Goal: Information Seeking & Learning: Learn about a topic

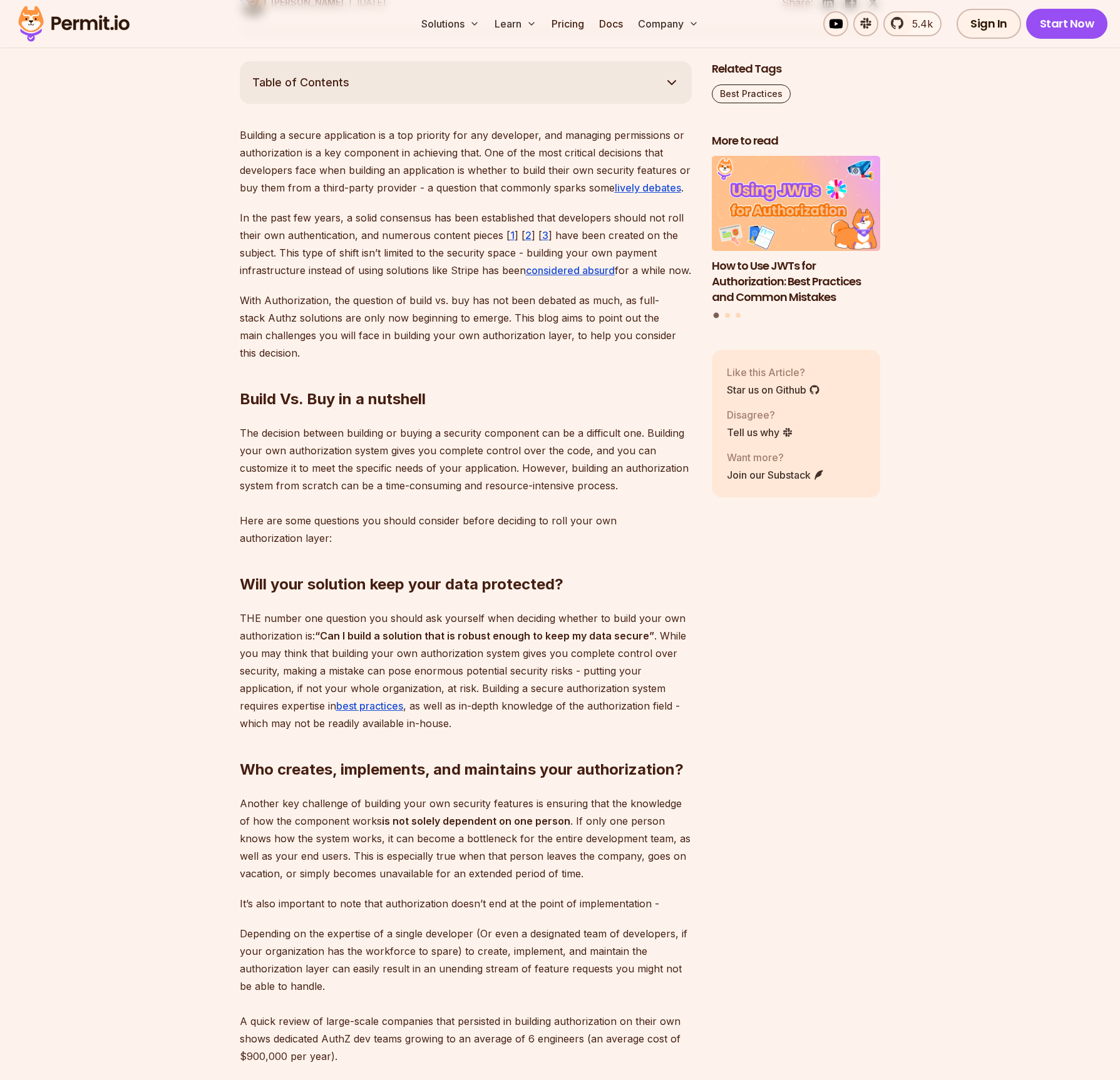
scroll to position [1090, 0]
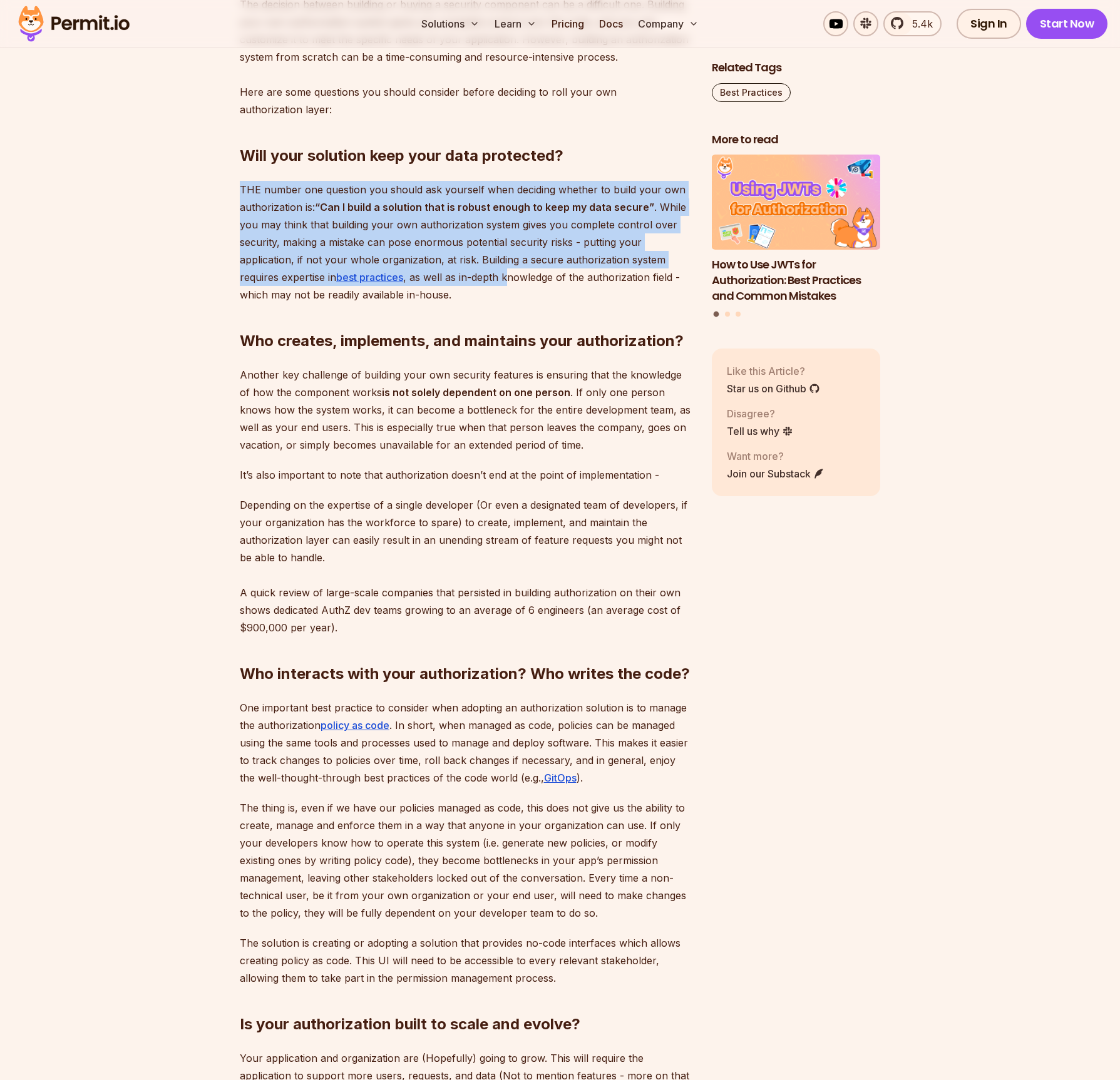
drag, startPoint x: 375, startPoint y: 186, endPoint x: 515, endPoint y: 288, distance: 173.2
click at [514, 288] on div "Building a secure application is a top priority for any developer, and managing…" at bounding box center [465, 764] width 452 height 2134
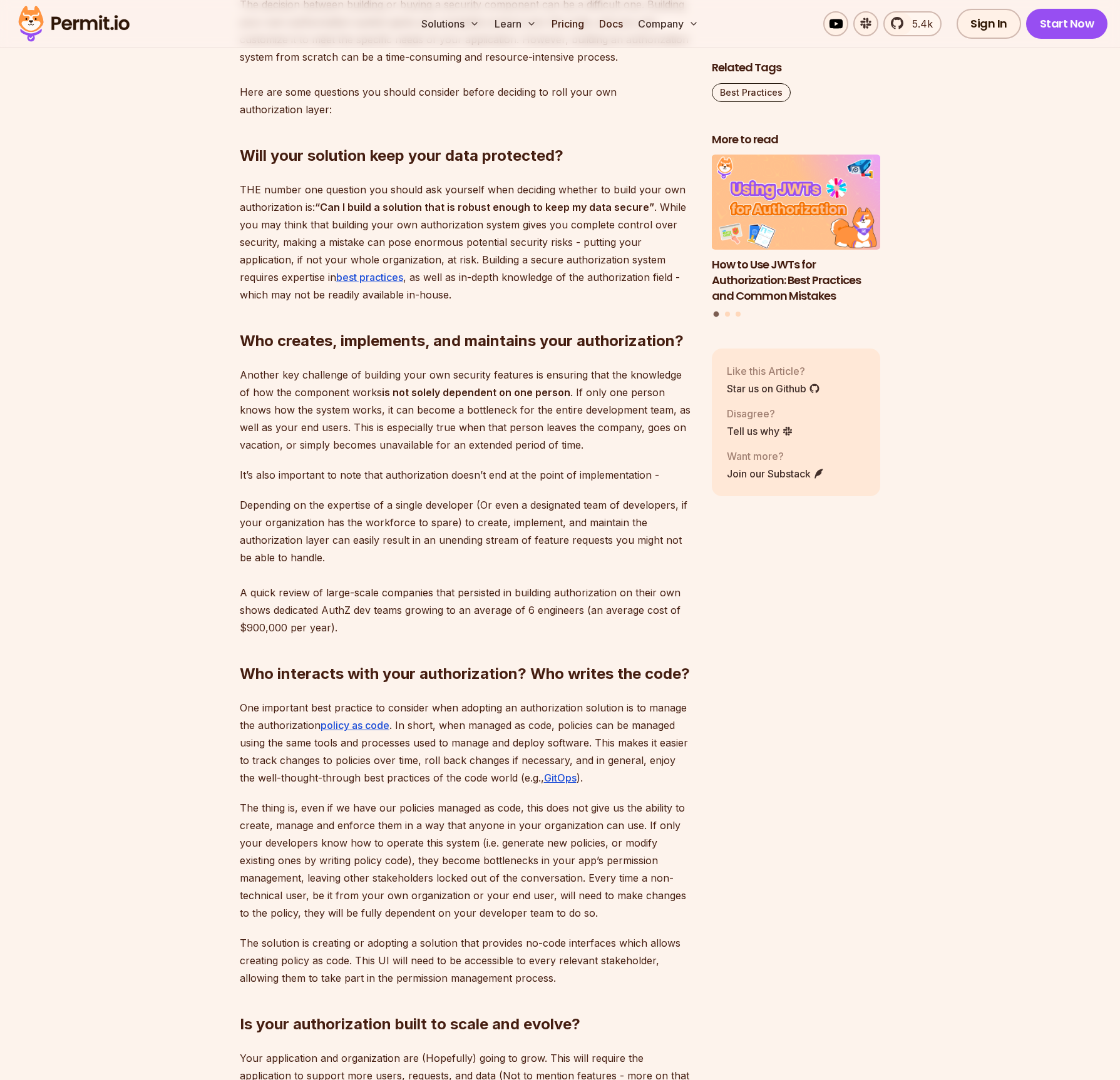
click at [515, 284] on p "THE number one question you should ask yourself when deciding whether to build …" at bounding box center [465, 242] width 452 height 123
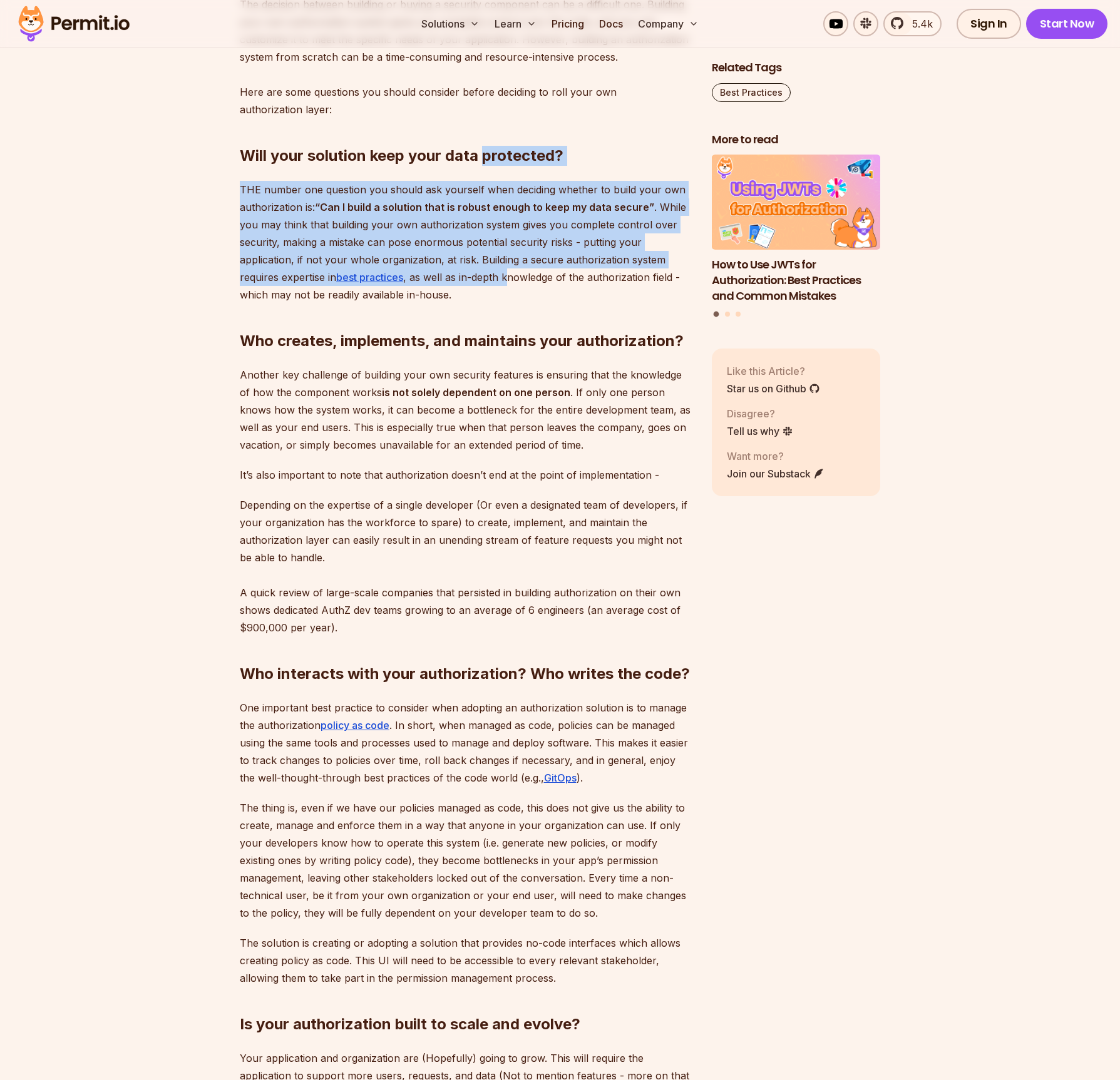
drag, startPoint x: 511, startPoint y: 290, endPoint x: 484, endPoint y: 173, distance: 120.1
click at [484, 173] on div "Building a secure application is a top priority for any developer, and managing…" at bounding box center [465, 764] width 452 height 2134
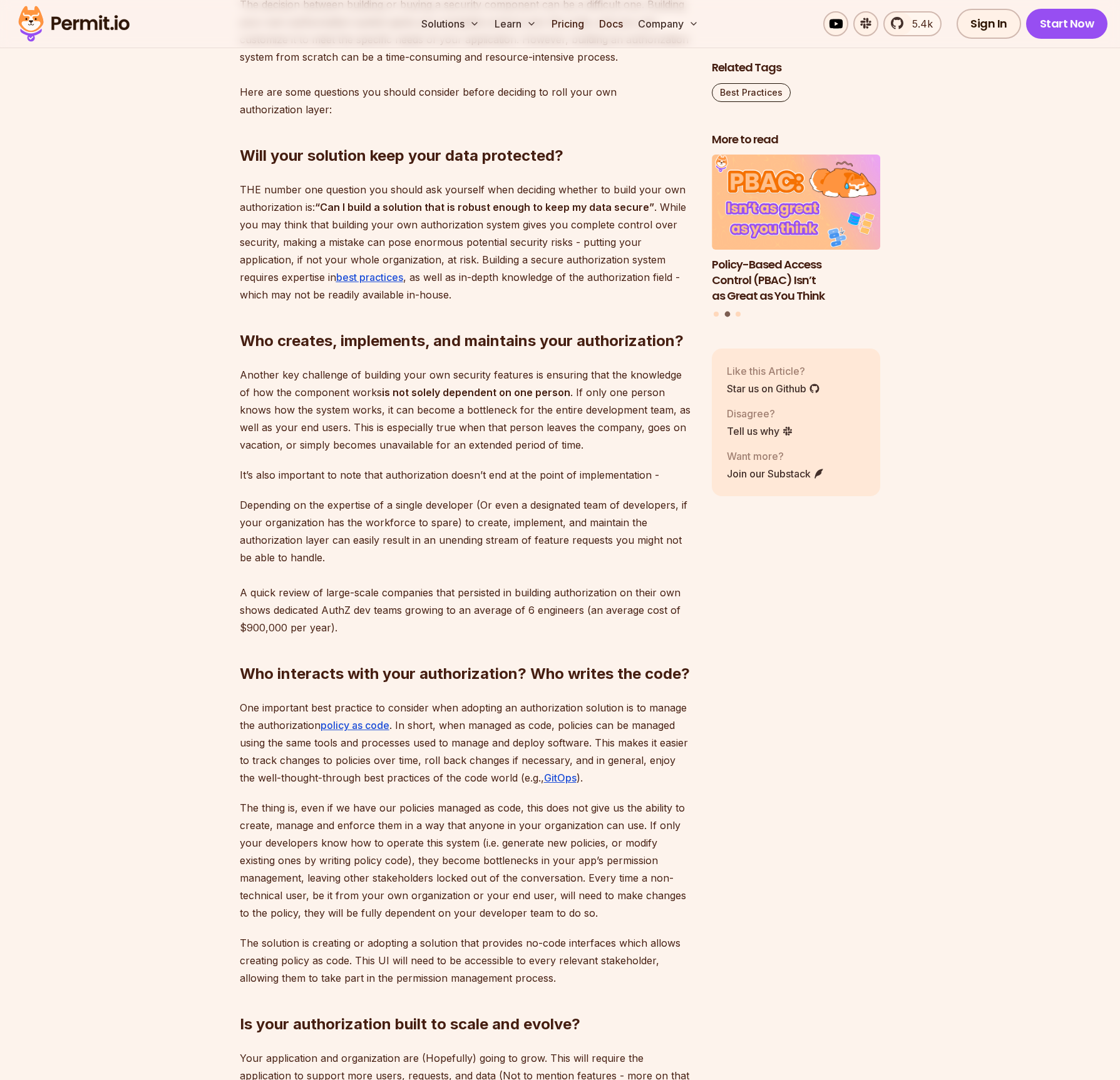
click at [487, 166] on h2 "Will your solution keep your data protected?" at bounding box center [465, 130] width 452 height 70
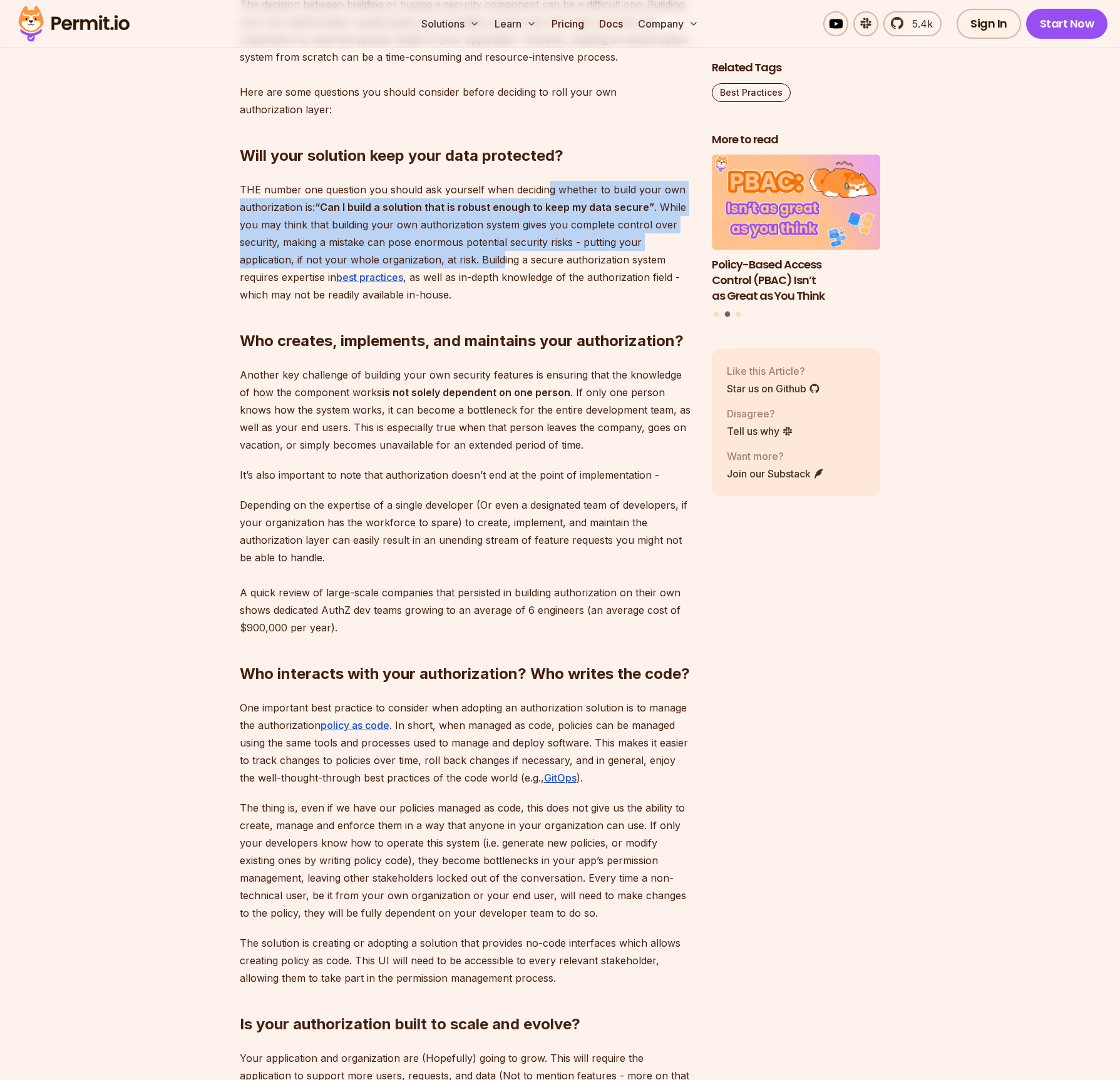
drag, startPoint x: 542, startPoint y: 203, endPoint x: 498, endPoint y: 289, distance: 96.6
click at [499, 288] on p "THE number one question you should ask yourself when deciding whether to build …" at bounding box center [465, 242] width 452 height 123
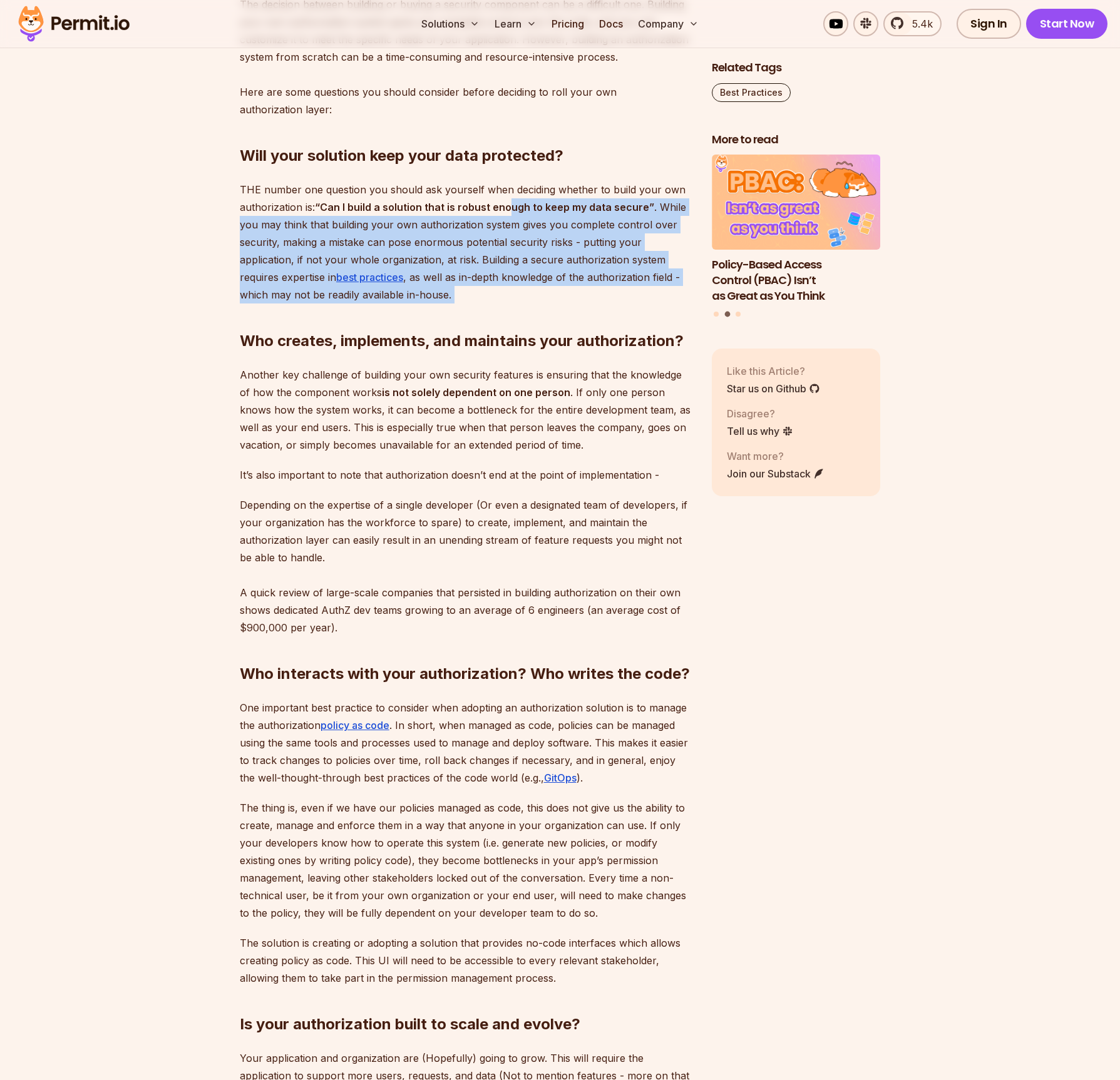
drag, startPoint x: 476, startPoint y: 318, endPoint x: 514, endPoint y: 219, distance: 106.0
click at [514, 221] on div "Building a secure application is a top priority for any developer, and managing…" at bounding box center [465, 764] width 452 height 2134
drag, startPoint x: 520, startPoint y: 209, endPoint x: 472, endPoint y: 320, distance: 120.9
click at [473, 317] on div "Building a secure application is a top priority for any developer, and managing…" at bounding box center [465, 764] width 452 height 2134
click at [472, 320] on h2 "Who creates, implements, and maintains your authorization?" at bounding box center [465, 316] width 452 height 70
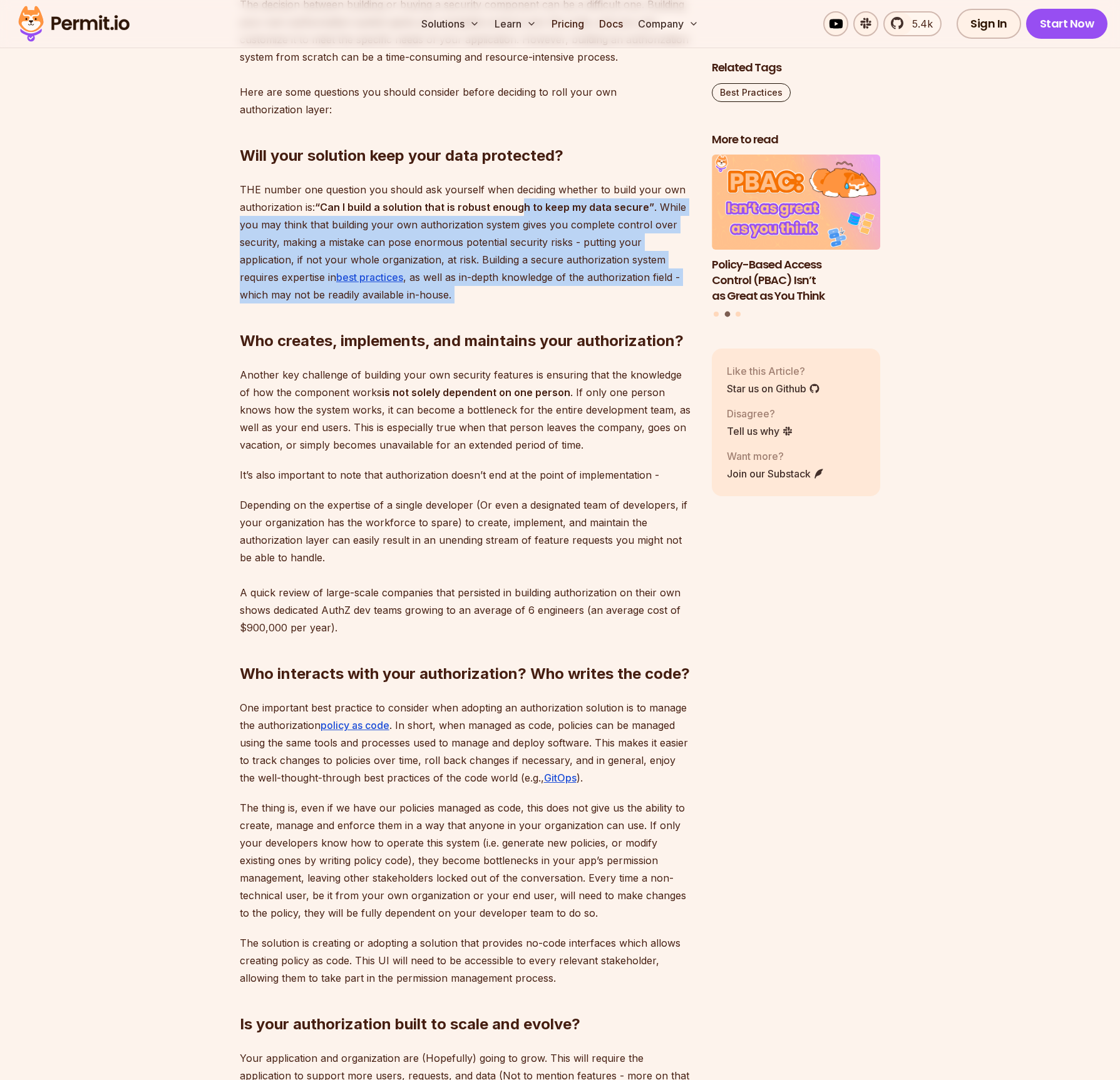
drag, startPoint x: 467, startPoint y: 319, endPoint x: 524, endPoint y: 219, distance: 115.1
click at [523, 220] on div "Building a secure application is a top priority for any developer, and managing…" at bounding box center [465, 764] width 452 height 2134
click at [524, 213] on strong "“Can I build a solution that is robust enough to keep my data secure”" at bounding box center [484, 208] width 340 height 13
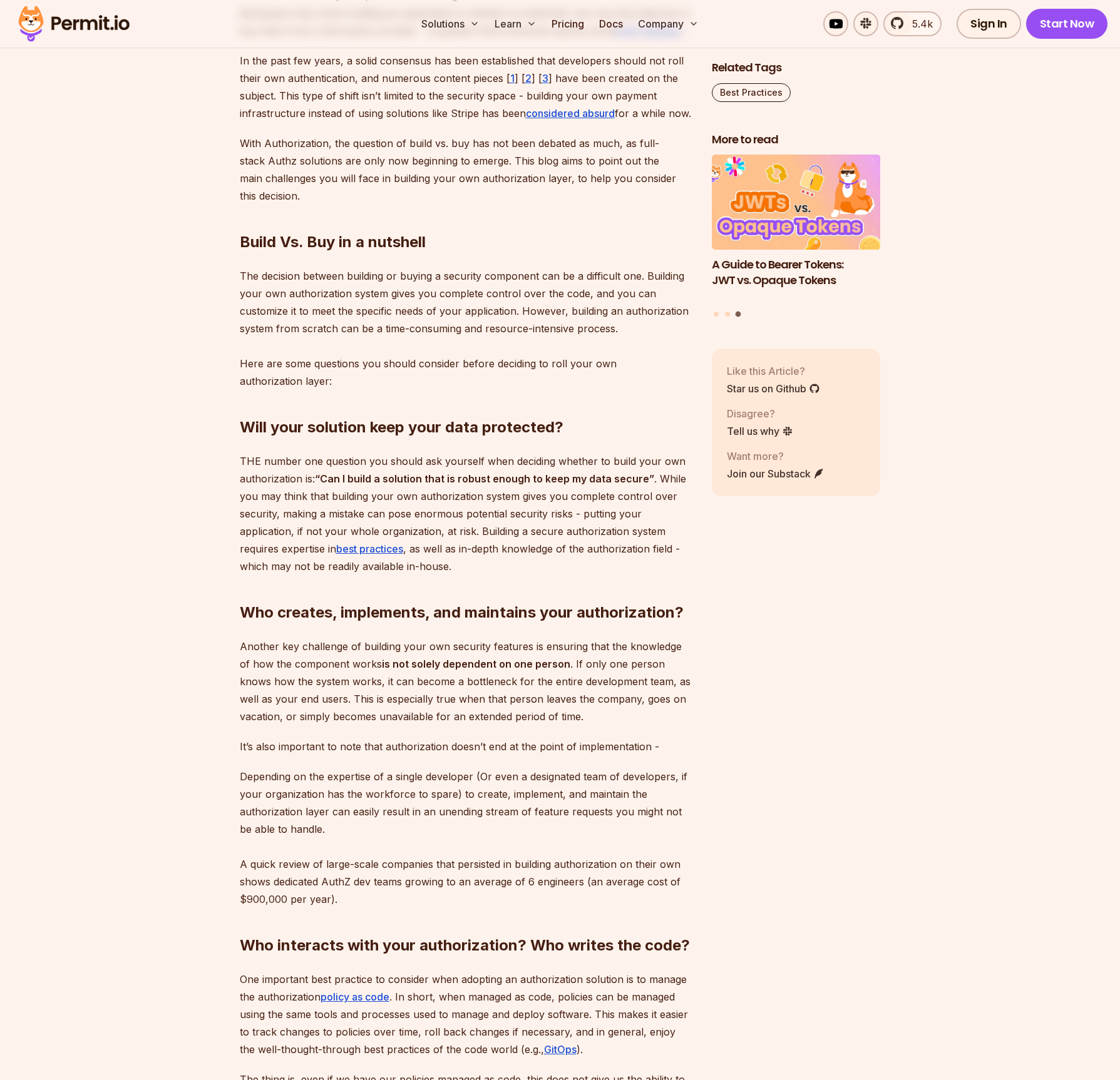
scroll to position [291, 0]
